Goal: Task Accomplishment & Management: Use online tool/utility

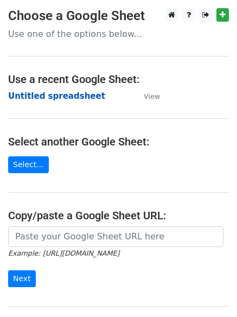
click at [75, 97] on strong "Untitled spreadsheet" at bounding box center [56, 96] width 97 height 10
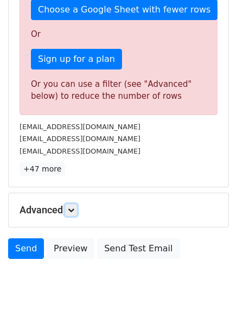
scroll to position [339, 0]
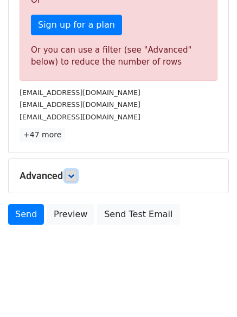
click at [74, 174] on icon at bounding box center [71, 175] width 7 height 7
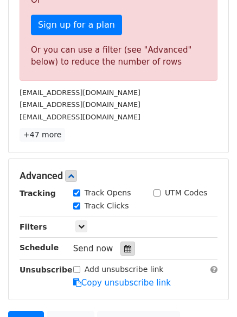
click at [124, 246] on icon at bounding box center [127, 249] width 7 height 8
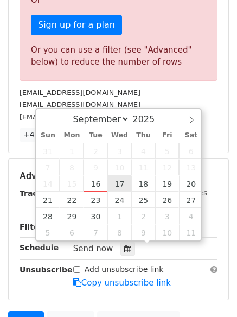
type input "2025-09-17 12:00"
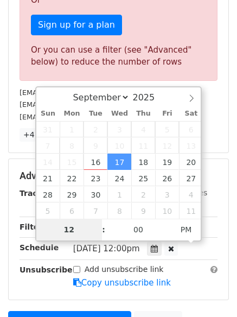
scroll to position [268, 0]
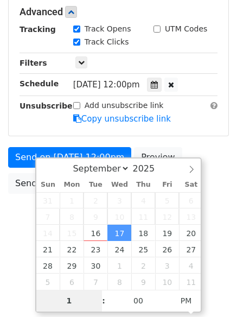
type input "1"
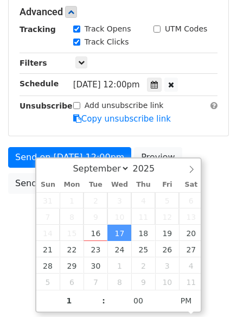
type input "2025-09-17 13:00"
type input "01"
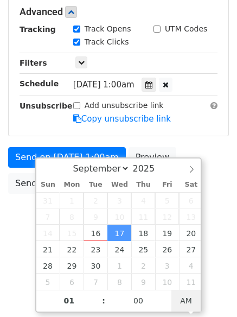
click at [174, 297] on span "AM" at bounding box center [186, 301] width 30 height 22
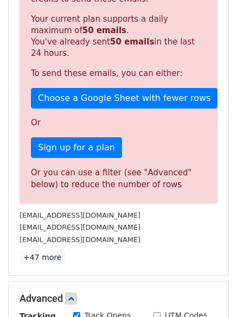
scroll to position [472, 0]
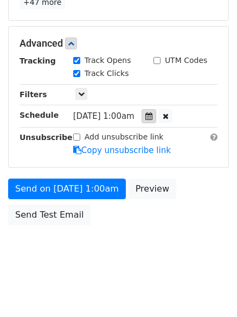
click at [156, 112] on div at bounding box center [149, 116] width 15 height 14
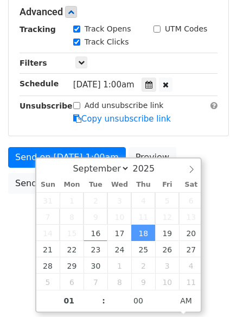
scroll to position [237, 0]
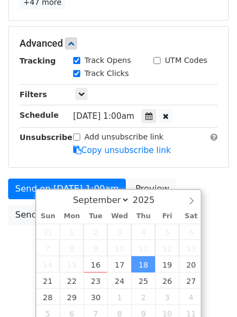
click at [217, 150] on form "Variables Copy/paste... {{Column A}} {{Column B}} {{Column C}} {{Column D}} {{C…" at bounding box center [118, 26] width 221 height 409
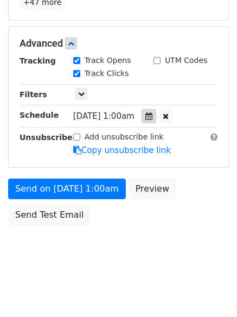
click at [152, 114] on icon at bounding box center [148, 116] width 7 height 8
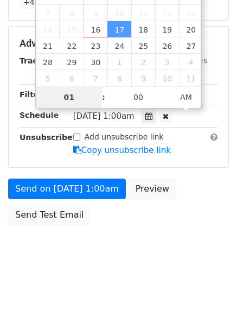
scroll to position [194, 0]
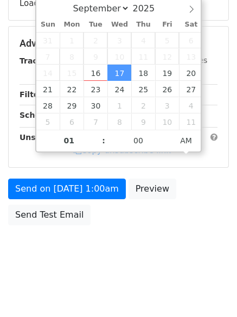
click at [117, 252] on body "New Campaign Daily emails left: 0 Google Sheet: Untitled spreadsheet Variables …" at bounding box center [118, 44] width 237 height 459
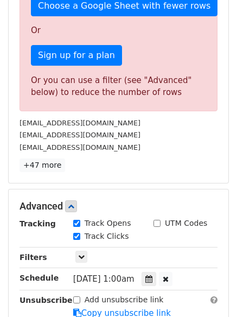
scroll to position [472, 0]
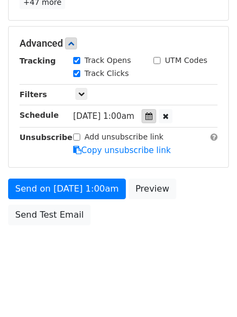
click at [152, 118] on icon at bounding box center [148, 116] width 7 height 8
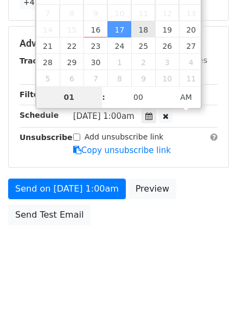
type input "2025-09-18 01:00"
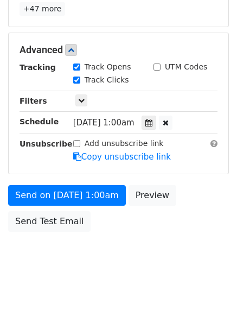
scroll to position [237, 0]
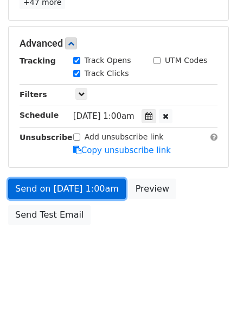
click at [103, 184] on link "Send on Sep 18 at 1:00am" at bounding box center [67, 188] width 118 height 21
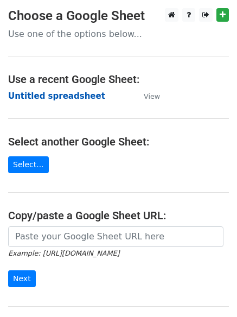
click at [74, 100] on strong "Untitled spreadsheet" at bounding box center [56, 96] width 97 height 10
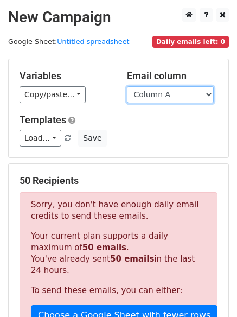
click at [188, 90] on select "Column A Column B Column C Column D Column E Column F" at bounding box center [170, 94] width 87 height 17
select select "Column B"
click at [127, 86] on select "Column A Column B Column C Column D Column E Column F" at bounding box center [170, 94] width 87 height 17
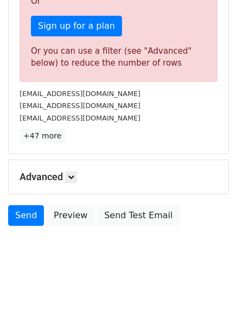
scroll to position [339, 0]
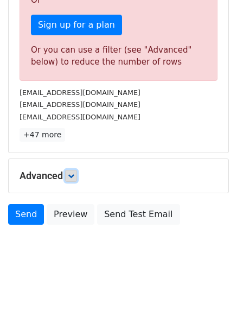
click at [73, 174] on icon at bounding box center [71, 175] width 7 height 7
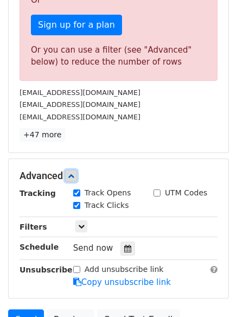
scroll to position [442, 0]
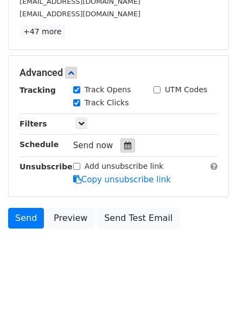
click at [124, 143] on icon at bounding box center [127, 146] width 7 height 8
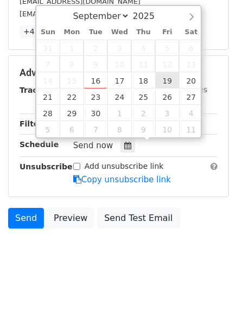
type input "2025-09-19 12:00"
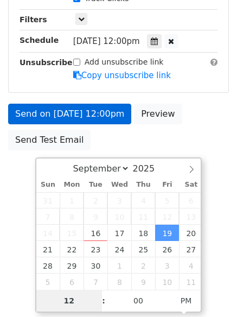
scroll to position [268, 0]
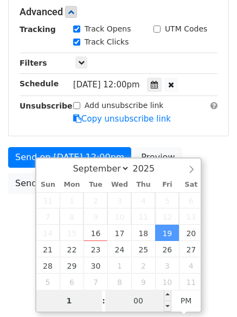
type input "1"
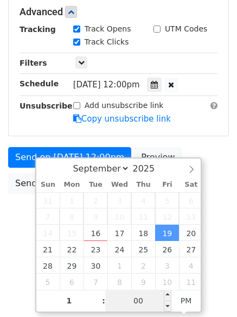
type input "2025-09-19 13:00"
type input "01"
click at [145, 303] on input "00" at bounding box center [138, 301] width 66 height 22
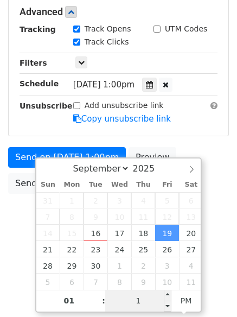
type input "11"
type input "2025-09-19 01:11"
click at [179, 298] on span "PM" at bounding box center [186, 301] width 30 height 22
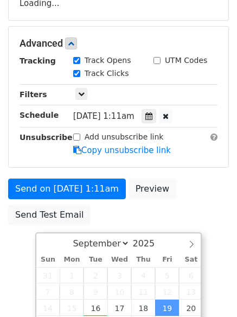
click at [214, 156] on body "New Campaign Daily emails left: 0 Google Sheet: Untitled spreadsheet Variables …" at bounding box center [118, 44] width 237 height 459
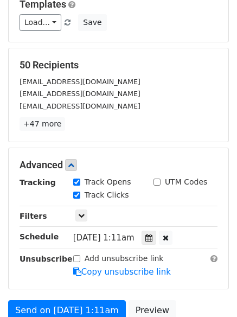
scroll to position [237, 0]
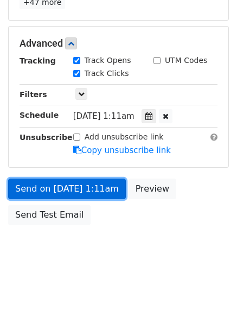
click at [100, 191] on link "Send on Sep 19 at 1:11am" at bounding box center [67, 188] width 118 height 21
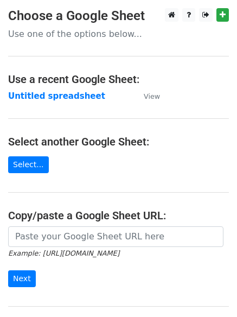
click at [62, 96] on strong "Untitled spreadsheet" at bounding box center [56, 96] width 97 height 10
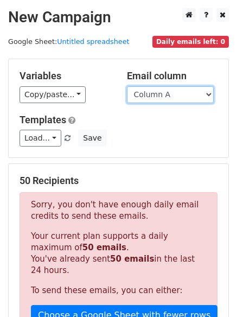
click at [184, 95] on select "Column A Column B Column C Column D Column E Column F" at bounding box center [170, 94] width 87 height 17
select select "Column C"
click at [127, 86] on select "Column A Column B Column C Column D Column E Column F" at bounding box center [170, 94] width 87 height 17
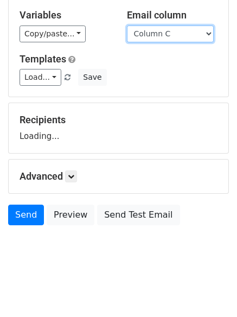
scroll to position [61, 0]
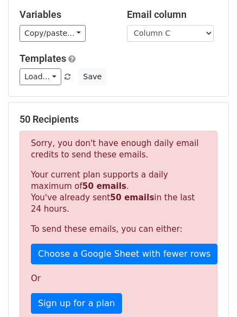
click at [72, 177] on p "Your current plan supports a daily maximum of 50 emails . You've already sent 5…" at bounding box center [118, 192] width 175 height 46
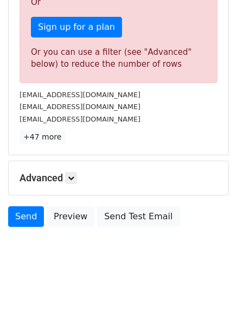
scroll to position [339, 0]
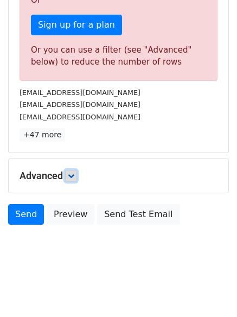
click at [74, 175] on icon at bounding box center [71, 175] width 7 height 7
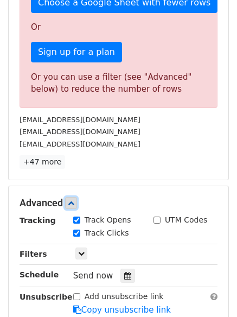
scroll to position [285, 0]
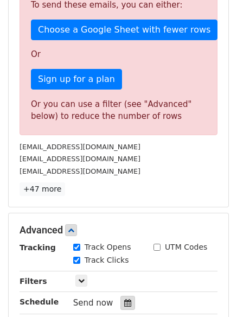
click at [124, 304] on icon at bounding box center [127, 303] width 7 height 8
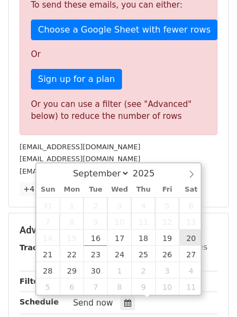
type input "2025-09-20 12:00"
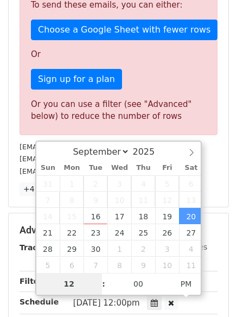
scroll to position [268, 0]
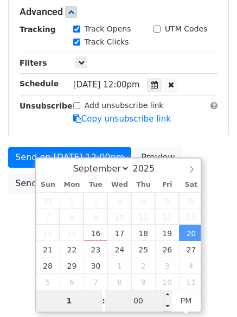
type input "1"
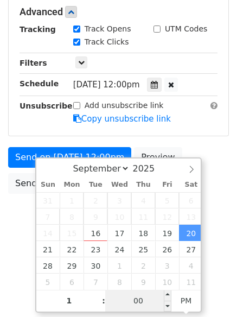
type input "2025-09-20 13:00"
type input "01"
click at [145, 302] on input "00" at bounding box center [138, 301] width 66 height 22
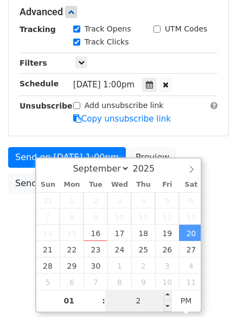
type input "22"
type input "2025-09-20 01:22"
click at [181, 303] on span "AM" at bounding box center [186, 301] width 30 height 22
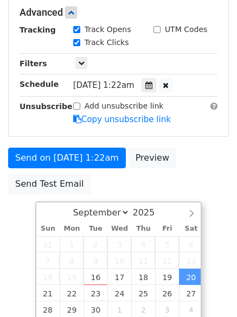
click at [225, 203] on body "New Campaign Daily emails left: 0 Google Sheet: Untitled spreadsheet Variables …" at bounding box center [118, 13] width 237 height 459
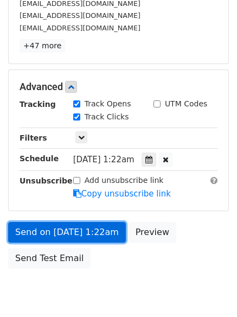
click at [104, 229] on link "Send on Sep 20 at 1:22am" at bounding box center [67, 232] width 118 height 21
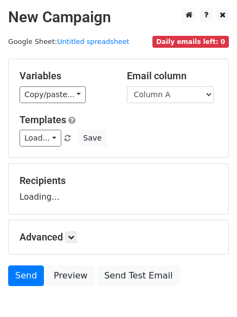
drag, startPoint x: 169, startPoint y: 88, endPoint x: 169, endPoint y: 98, distance: 10.3
click at [169, 88] on select "Column A Column B Column C Column D Column E Column F" at bounding box center [170, 94] width 87 height 17
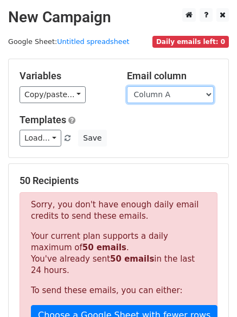
click at [161, 99] on select "Column A Column B Column C Column D Column E Column F" at bounding box center [170, 94] width 87 height 17
select select "Column D"
click at [127, 86] on select "Column A Column B Column C Column D Column E Column F" at bounding box center [170, 94] width 87 height 17
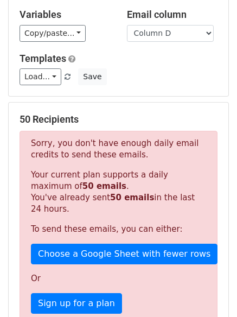
scroll to position [339, 0]
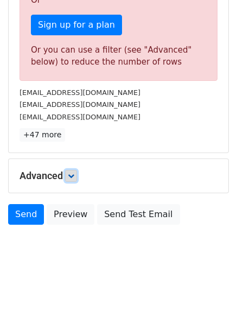
click at [73, 176] on icon at bounding box center [71, 175] width 7 height 7
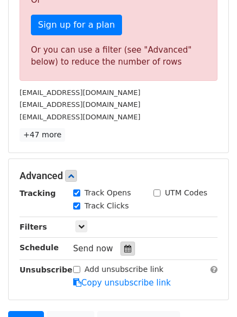
click at [124, 247] on icon at bounding box center [127, 249] width 7 height 8
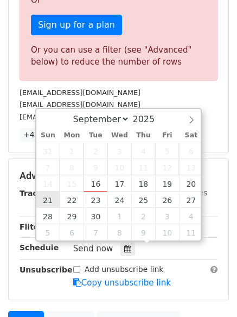
type input "2025-09-21 12:00"
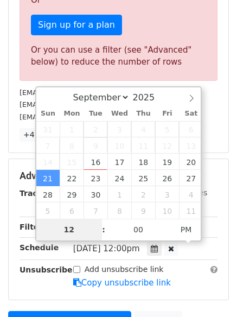
scroll to position [268, 0]
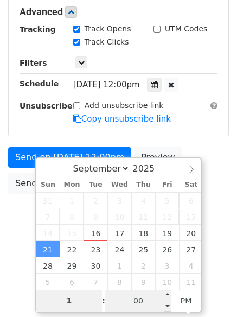
type input "1"
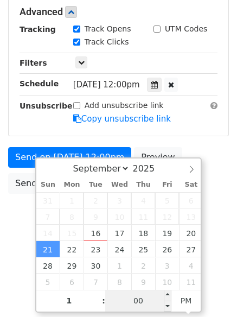
type input "2025-09-21 13:00"
type input "01"
click at [145, 301] on input "00" at bounding box center [138, 301] width 66 height 22
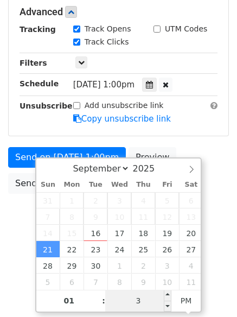
type input "33"
type input "2025-09-21 01:33"
click at [182, 302] on span "AM" at bounding box center [186, 301] width 30 height 22
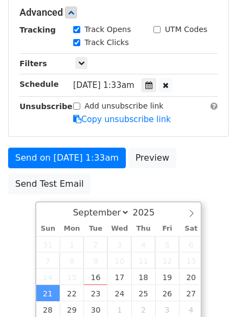
scroll to position [194, 0]
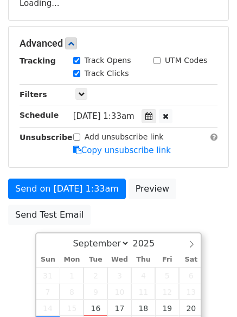
click at [196, 175] on form "Variables Copy/paste... {{Column A}} {{Column B}} {{Column C}} {{Column D}} {{C…" at bounding box center [118, 47] width 221 height 365
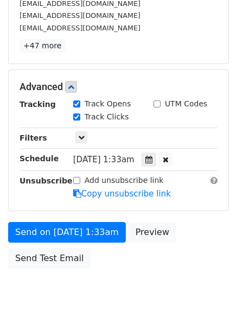
scroll to position [237, 0]
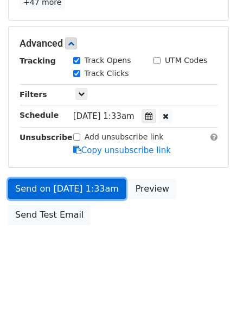
click at [87, 183] on link "Send on Sep 21 at 1:33am" at bounding box center [67, 188] width 118 height 21
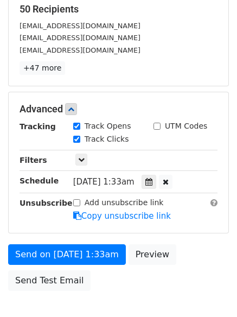
scroll to position [74, 0]
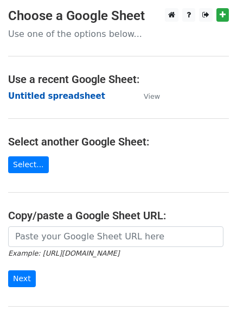
click at [63, 99] on strong "Untitled spreadsheet" at bounding box center [56, 96] width 97 height 10
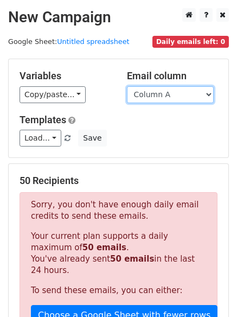
click at [177, 94] on select "Column A Column B Column C Column D Column E Column F" at bounding box center [170, 94] width 87 height 17
select select "Column E"
click at [127, 86] on select "Column A Column B Column C Column D Column E Column F" at bounding box center [170, 94] width 87 height 17
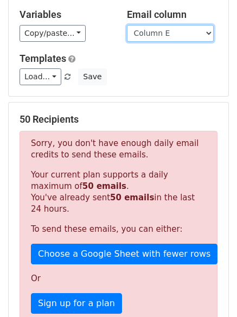
scroll to position [332, 0]
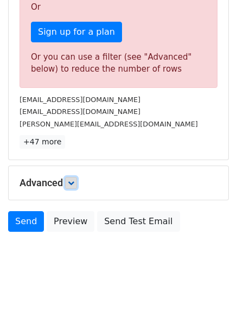
click at [74, 185] on icon at bounding box center [71, 182] width 7 height 7
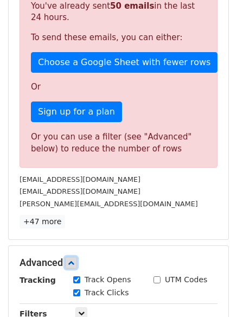
scroll to position [278, 0]
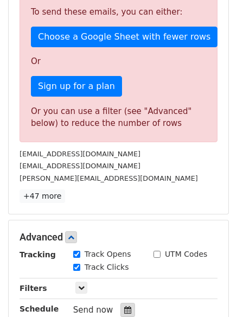
click at [124, 304] on div at bounding box center [127, 310] width 15 height 14
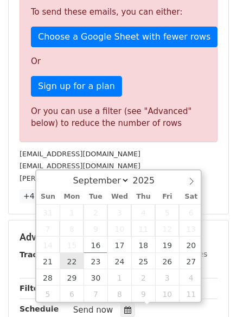
type input "[DATE] 12:00"
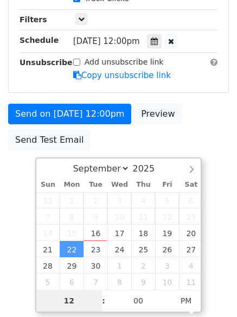
scroll to position [268, 0]
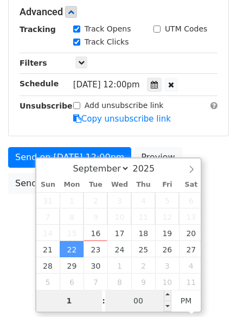
type input "1"
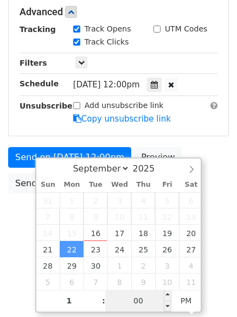
type input "[DATE] 13:00"
type input "01"
click at [144, 297] on input "00" at bounding box center [138, 301] width 66 height 22
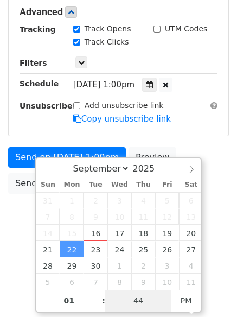
type input "44"
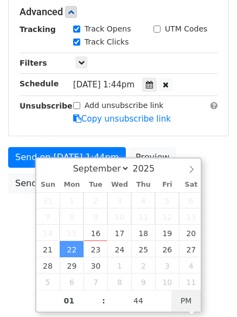
type input "[DATE] 01:44"
click at [179, 304] on span "PM" at bounding box center [186, 301] width 30 height 22
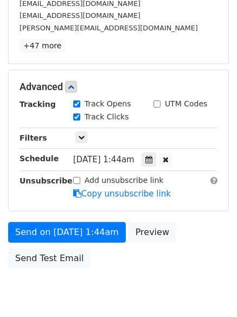
scroll to position [237, 0]
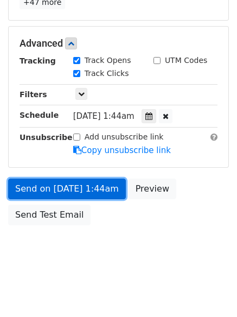
click at [101, 191] on link "Send on [DATE] 1:44am" at bounding box center [67, 188] width 118 height 21
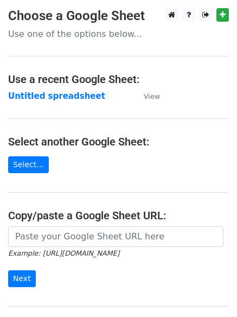
click at [72, 95] on strong "Untitled spreadsheet" at bounding box center [56, 96] width 97 height 10
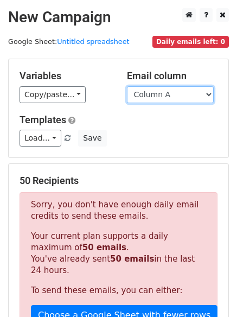
click at [157, 92] on select "Column A Column B Column C Column D Column E Column F" at bounding box center [170, 94] width 87 height 17
select select "Column F"
click at [127, 86] on select "Column A Column B Column C Column D Column E Column F" at bounding box center [170, 94] width 87 height 17
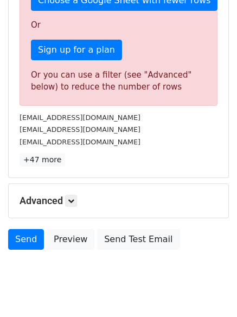
scroll to position [339, 0]
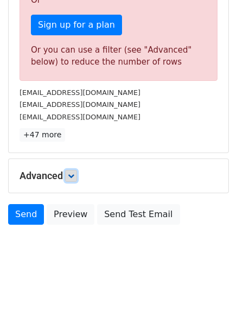
click at [77, 178] on link at bounding box center [71, 176] width 12 height 12
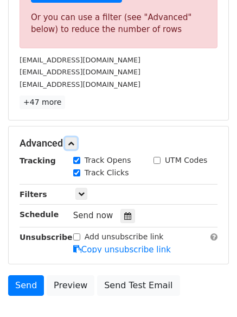
scroll to position [431, 0]
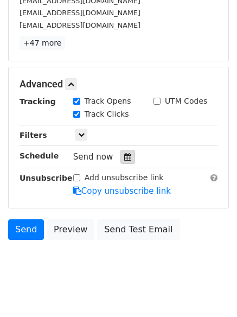
click at [124, 158] on icon at bounding box center [127, 157] width 7 height 8
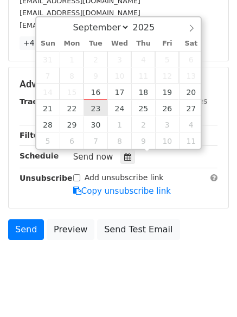
type input "[DATE] 12:00"
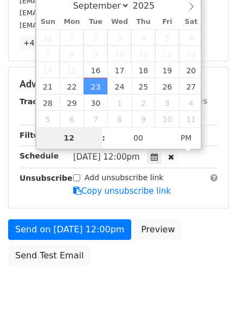
scroll to position [268, 0]
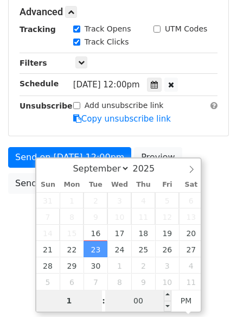
type input "1"
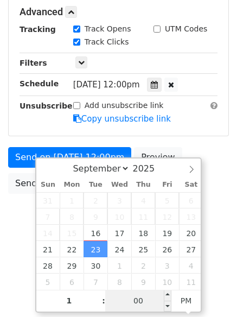
type input "[DATE] 13:00"
type input "01"
click at [140, 299] on input "00" at bounding box center [138, 301] width 66 height 22
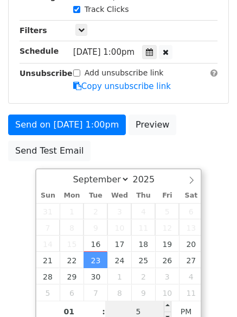
type input "55"
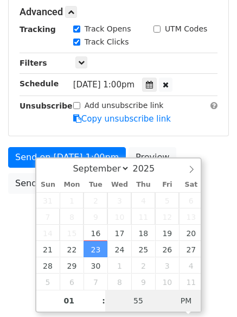
type input "[DATE] 01:55"
click at [180, 304] on span "PM" at bounding box center [186, 301] width 30 height 22
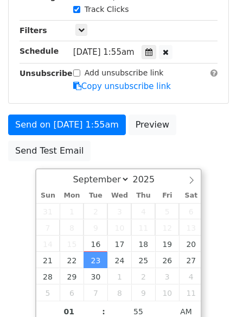
scroll to position [194, 0]
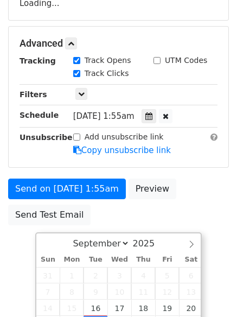
click at [223, 176] on body "New Campaign Daily emails left: 0 Google Sheet: Untitled spreadsheet Variables …" at bounding box center [118, 44] width 237 height 459
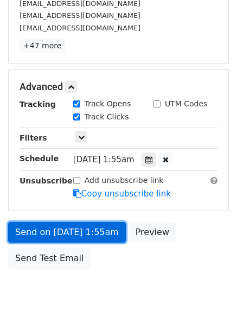
click at [97, 229] on link "Send on [DATE] 1:55am" at bounding box center [67, 232] width 118 height 21
